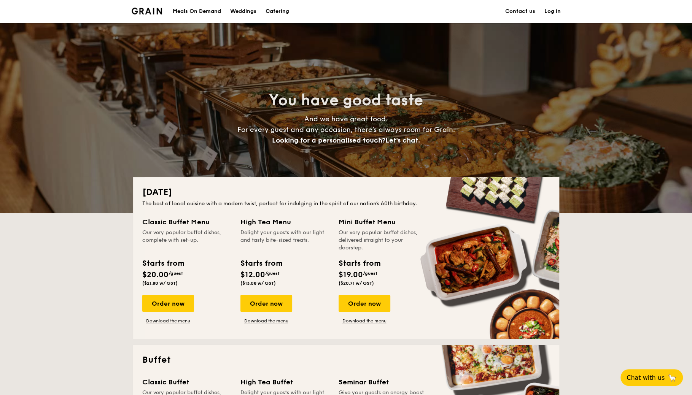
click at [552, 14] on link "Log in" at bounding box center [553, 11] width 16 height 23
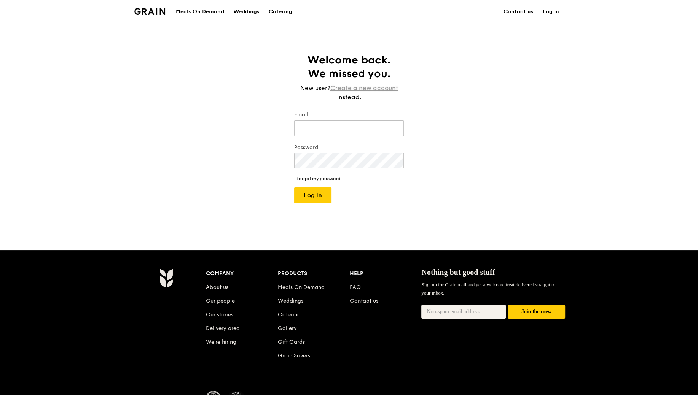
click at [350, 87] on link "Create a new account" at bounding box center [364, 88] width 68 height 9
type input "[PERSON_NAME][EMAIL_ADDRESS][DOMAIN_NAME]"
click at [331, 183] on form "Email [EMAIL_ADDRESS][DOMAIN_NAME] Password I forgot my password Log in" at bounding box center [349, 157] width 110 height 92
click at [312, 189] on button "Log in" at bounding box center [312, 196] width 37 height 16
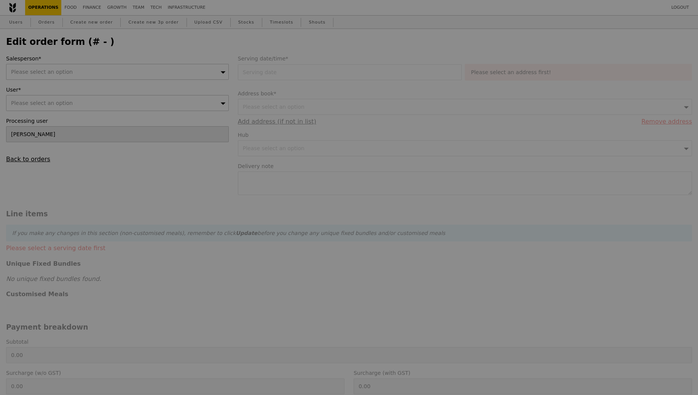
type input "[DATE]"
type textarea "Please arrive by 11:30AM. Deliver to L23 reception"
type input "Loading..."
type input "260.50"
type input "3.62"
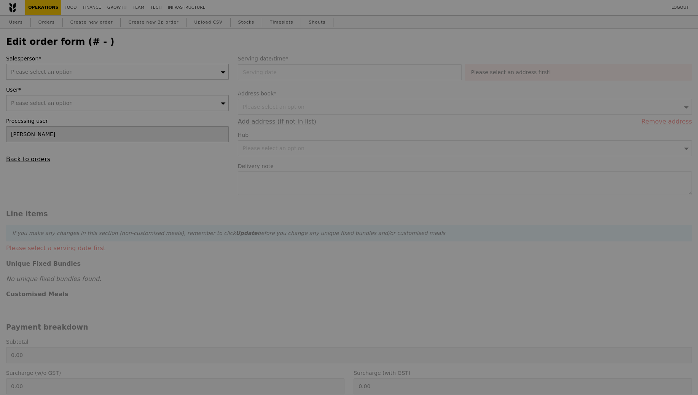
type input "3.95"
type input "264.45"
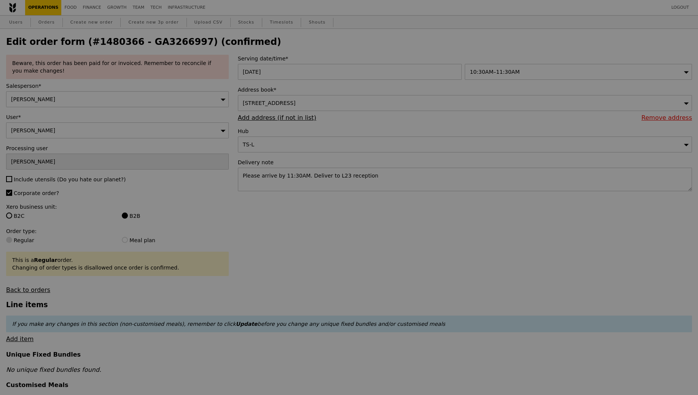
type input "Update"
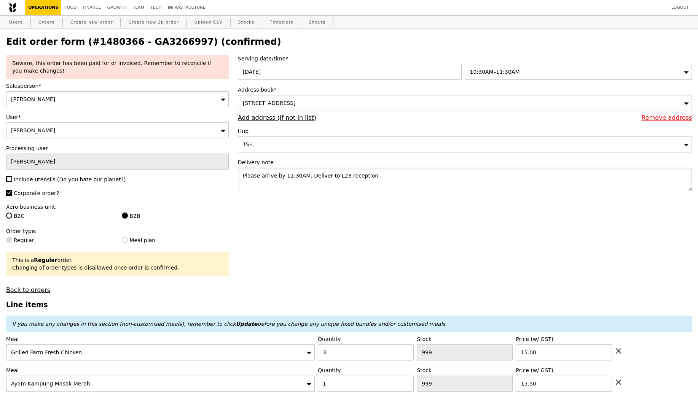
click at [373, 187] on textarea "Please arrive by 11:30AM. Deliver to L23 reception" at bounding box center [465, 180] width 454 height 24
paste textarea "9450 0392"
drag, startPoint x: 448, startPoint y: 174, endPoint x: 435, endPoint y: 175, distance: 13.3
click at [435, 175] on textarea "Please arrive by 11:30AM. Deliver to L23 reception. PLEASE CALL [PHONE_NUMBER] …" at bounding box center [465, 180] width 454 height 24
paste textarea "isyah"
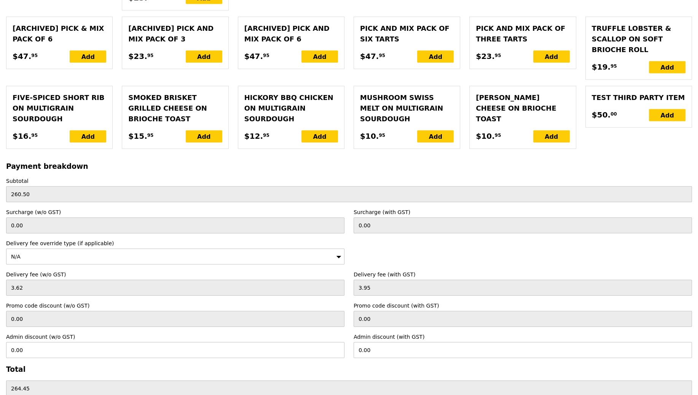
scroll to position [1737, 0]
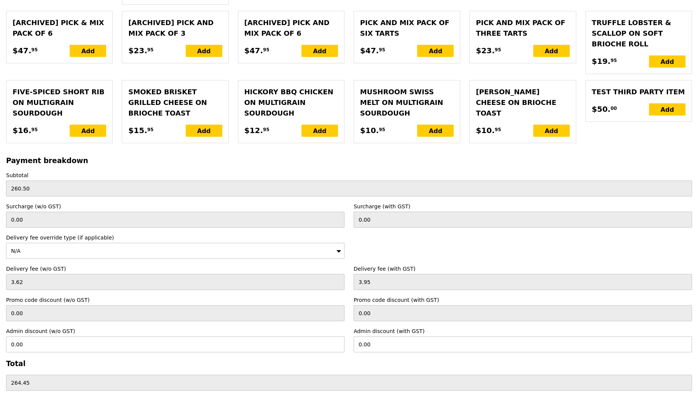
type textarea "Please arrive by 11:30AM. Deliver to L23 reception. PLEASE CALL [PHONE_NUMBER] …"
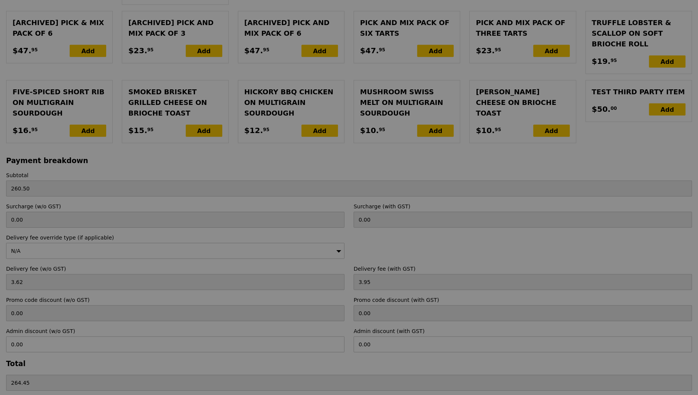
type input "Update"
